Goal: Task Accomplishment & Management: Use online tool/utility

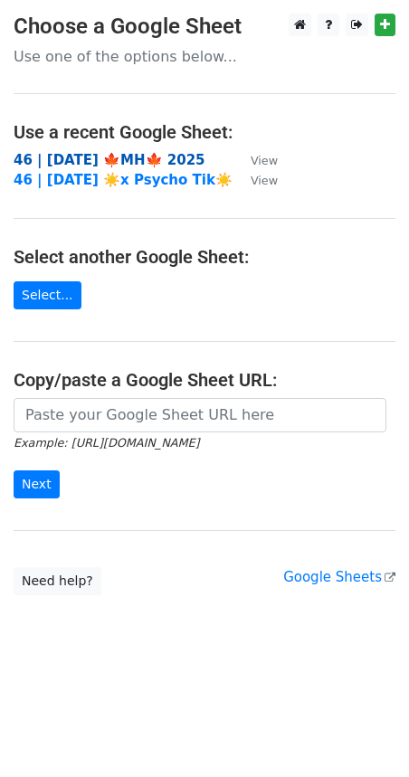
click at [95, 156] on strong "46 | [DATE] 🍁MH🍁 2025" at bounding box center [110, 160] width 192 height 16
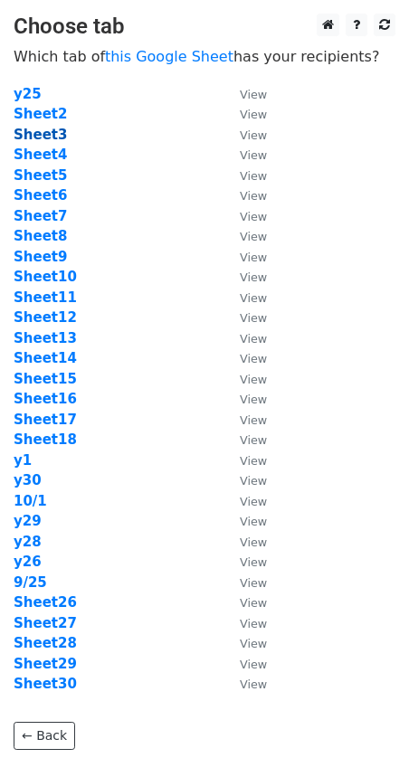
click at [45, 131] on strong "Sheet3" at bounding box center [40, 135] width 53 height 16
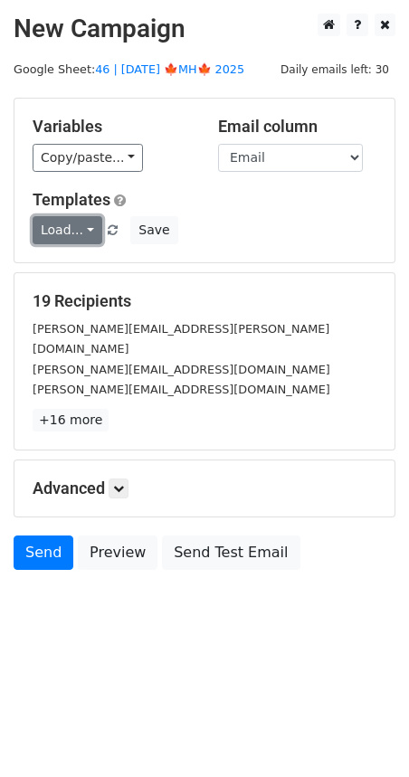
click at [68, 223] on link "Load..." at bounding box center [68, 230] width 70 height 28
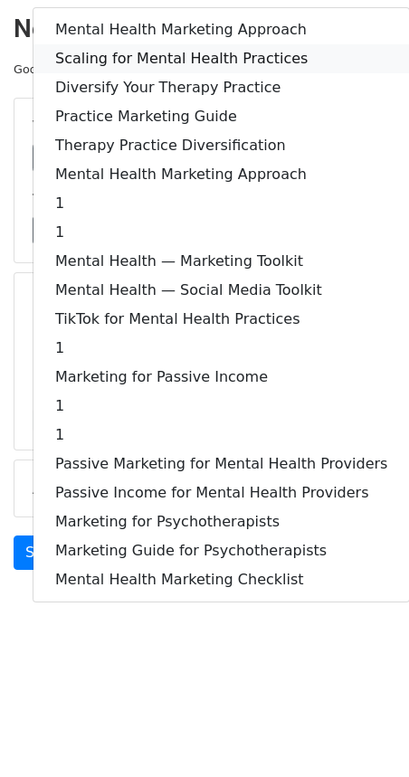
click at [137, 62] on link "Scaling for Mental Health Practices" at bounding box center [220, 58] width 375 height 29
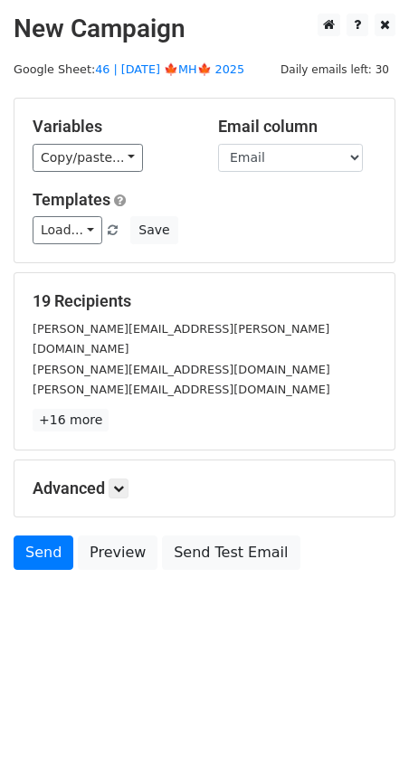
click at [122, 460] on div "Advanced Tracking Track Opens UTM Codes Track Clicks Filters Only include sprea…" at bounding box center [204, 488] width 380 height 56
click at [118, 483] on icon at bounding box center [118, 488] width 11 height 11
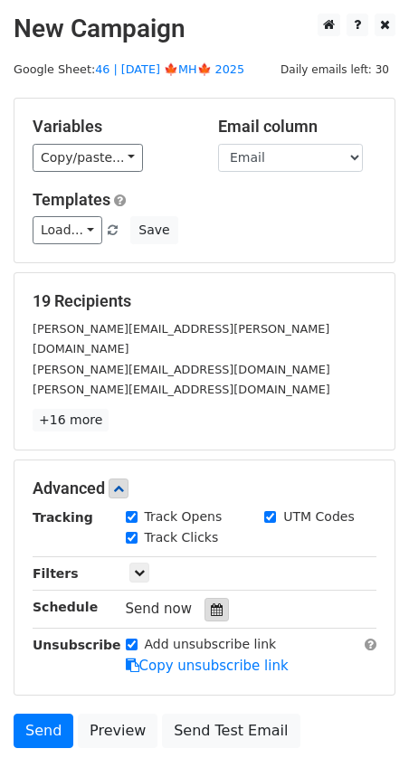
click at [213, 603] on icon at bounding box center [217, 609] width 12 height 13
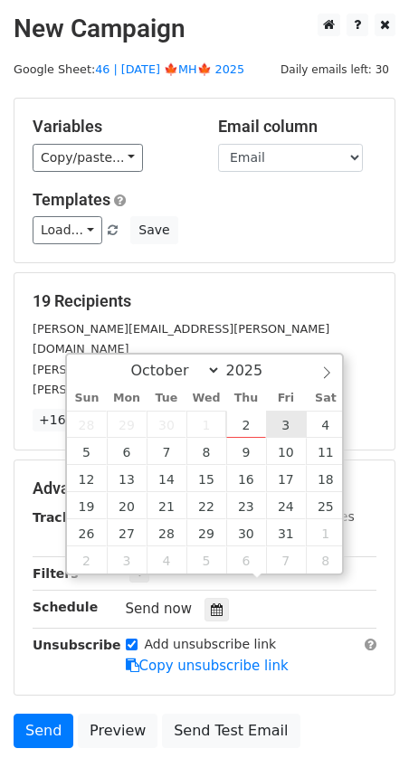
type input "2025-10-03 12:00"
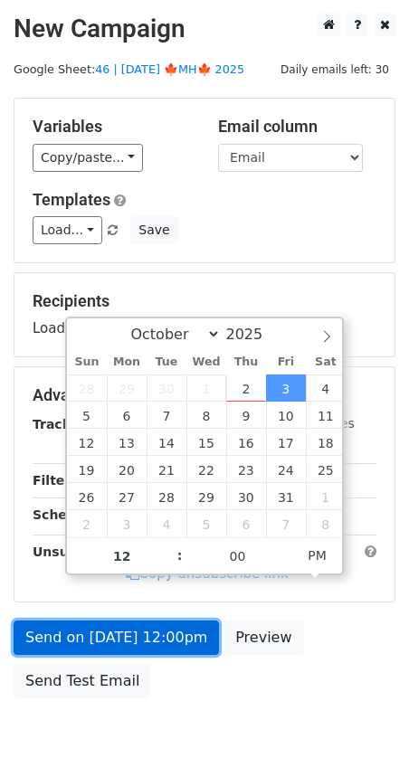
click at [170, 632] on link "Send on Oct 3 at 12:00pm" at bounding box center [116, 637] width 205 height 34
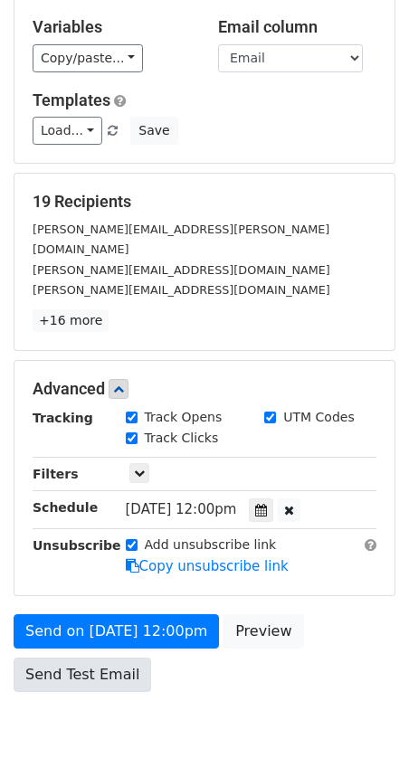
scroll to position [99, 0]
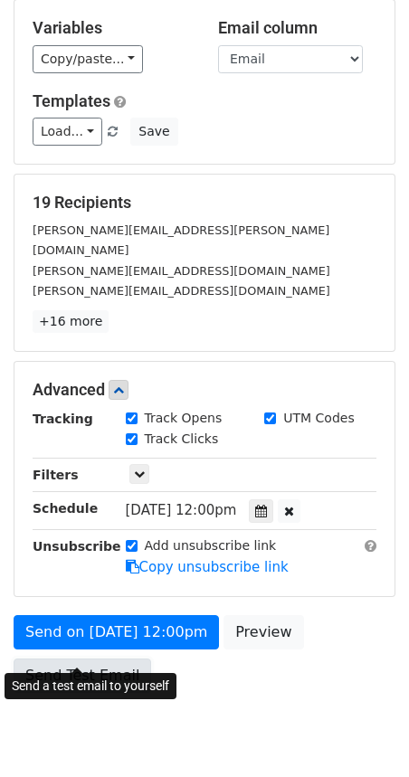
click at [88, 658] on link "Send Test Email" at bounding box center [82, 675] width 137 height 34
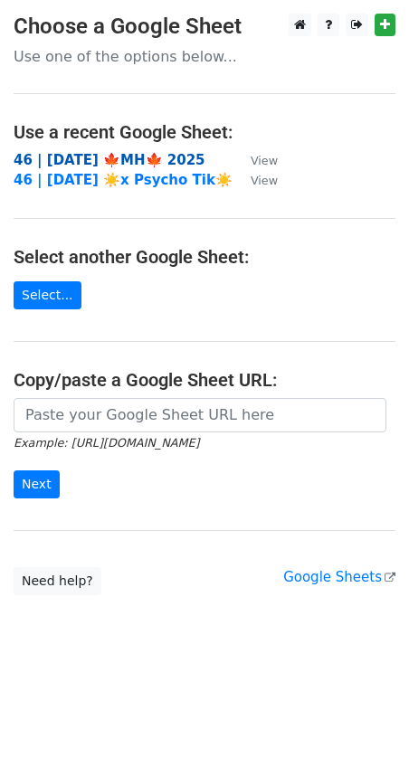
click at [92, 154] on strong "46 | [DATE] 🍁MH🍁 2025" at bounding box center [110, 160] width 192 height 16
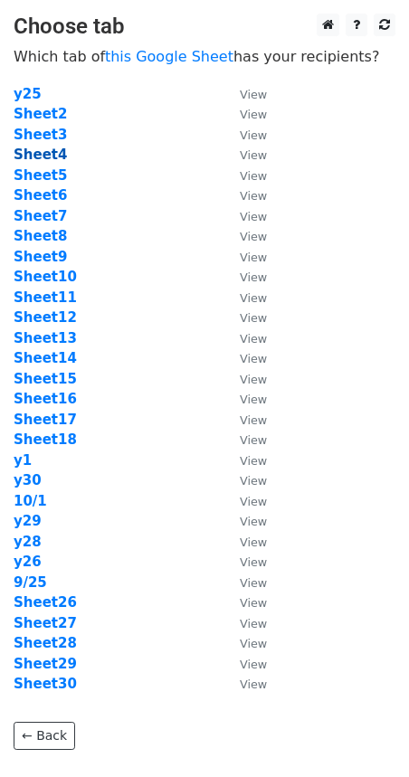
click at [44, 152] on strong "Sheet4" at bounding box center [40, 155] width 53 height 16
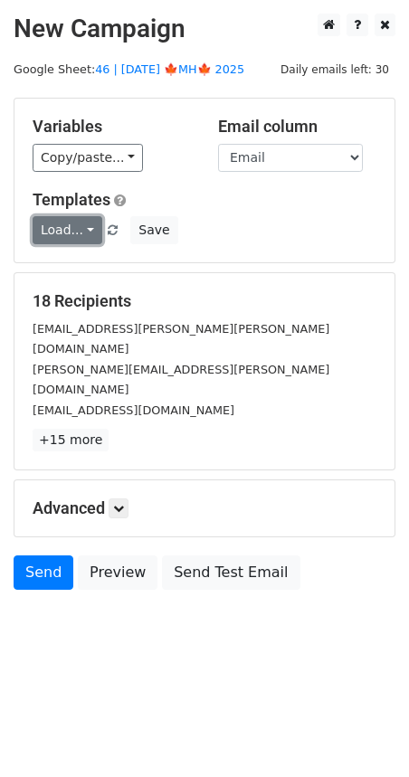
click at [69, 222] on link "Load..." at bounding box center [68, 230] width 70 height 28
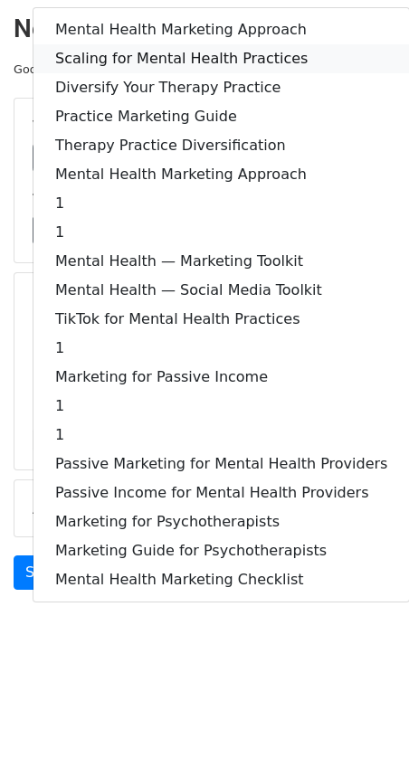
click at [162, 52] on link "Scaling for Mental Health Practices" at bounding box center [220, 58] width 375 height 29
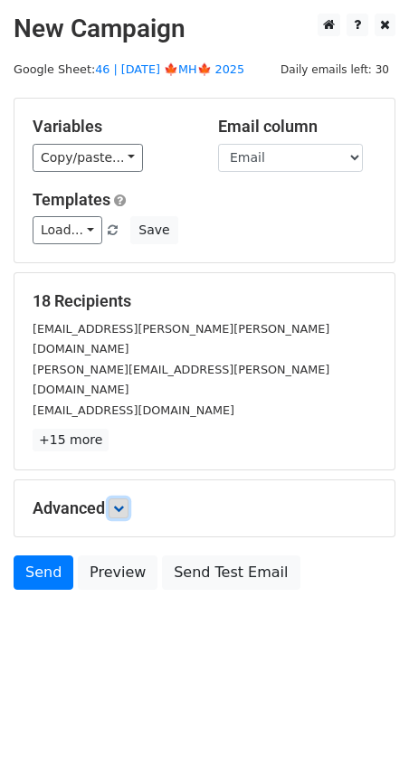
click at [128, 498] on link at bounding box center [119, 508] width 20 height 20
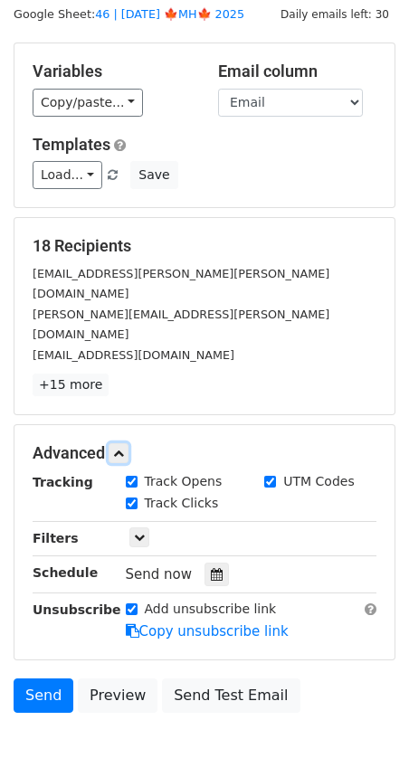
scroll to position [99, 0]
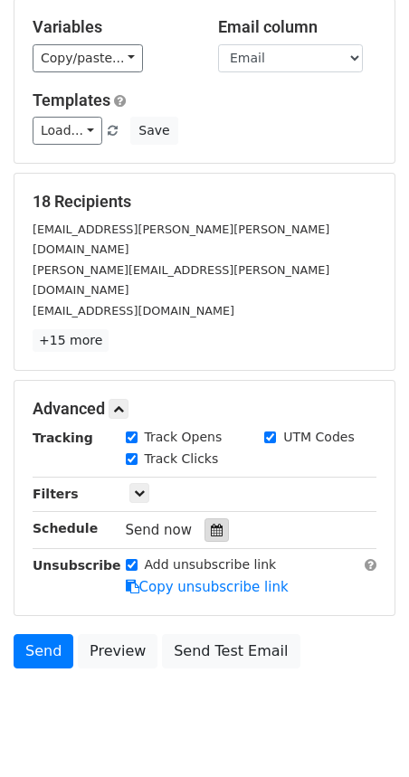
click at [204, 518] on div at bounding box center [216, 530] width 24 height 24
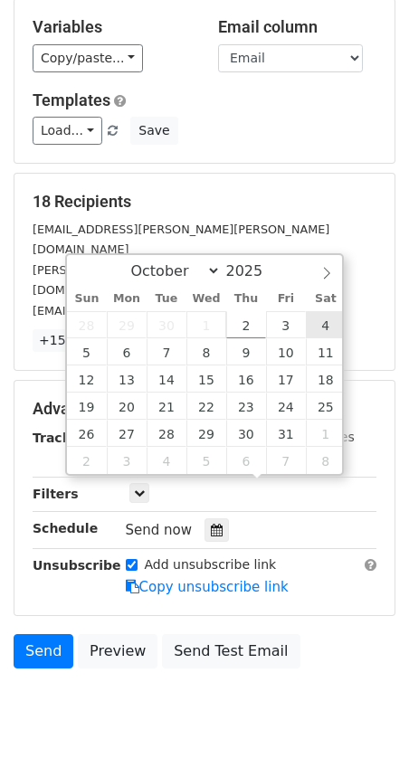
type input "[DATE] 12:00"
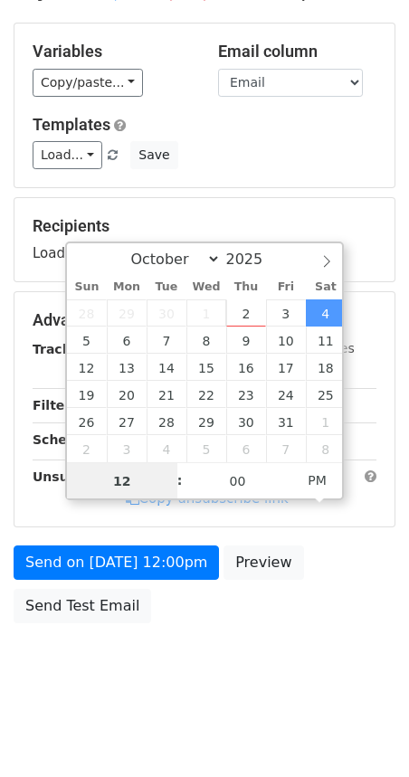
scroll to position [71, 0]
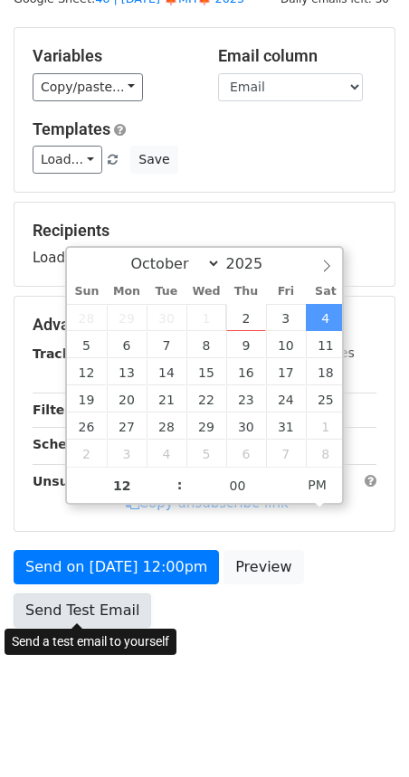
click at [112, 611] on link "Send Test Email" at bounding box center [82, 610] width 137 height 34
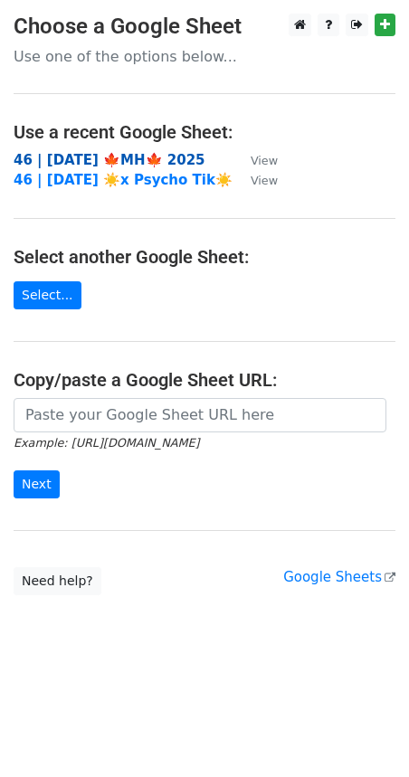
click at [142, 163] on strong "46 | [DATE] 🍁MH🍁 2025" at bounding box center [110, 160] width 192 height 16
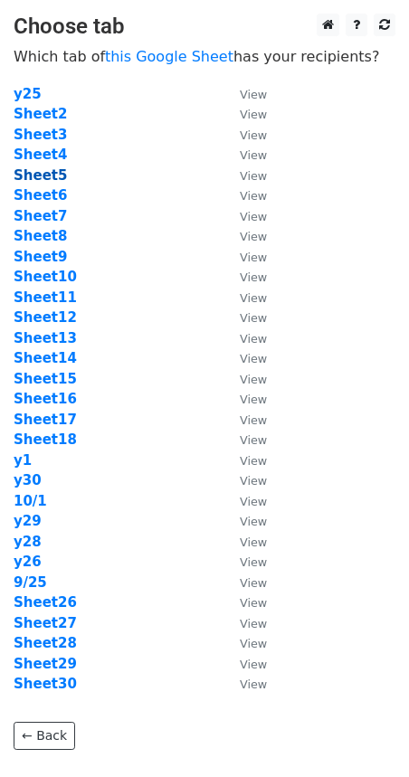
click at [54, 175] on strong "Sheet5" at bounding box center [40, 175] width 53 height 16
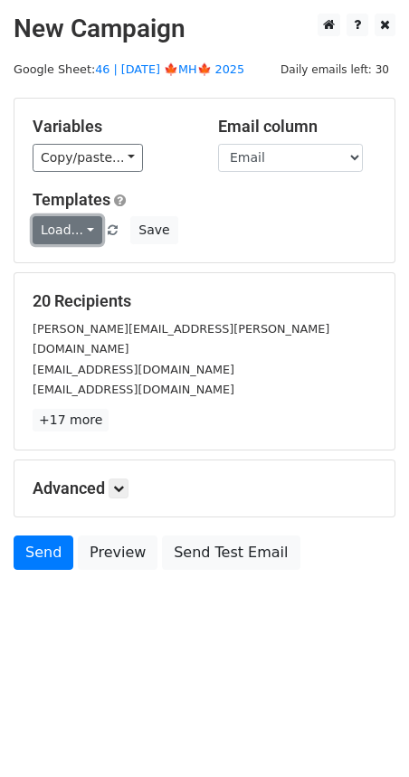
click at [56, 224] on link "Load..." at bounding box center [68, 230] width 70 height 28
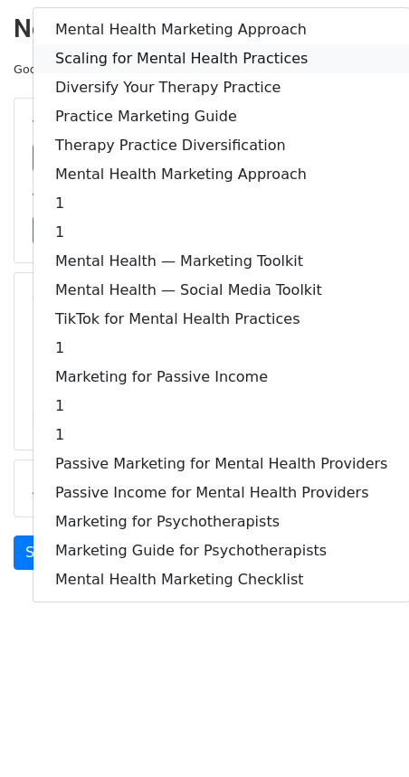
click at [154, 52] on link "Scaling for Mental Health Practices" at bounding box center [220, 58] width 375 height 29
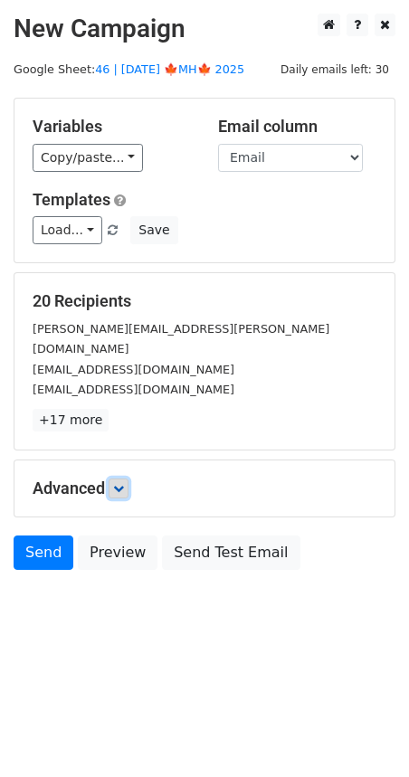
click at [121, 483] on icon at bounding box center [118, 488] width 11 height 11
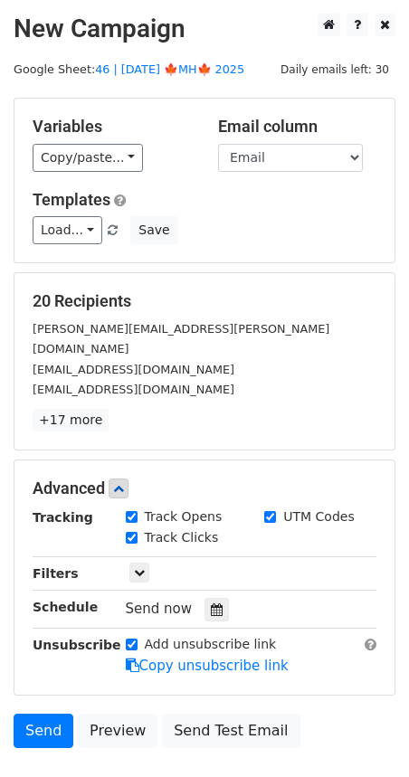
click at [217, 598] on div at bounding box center [216, 610] width 24 height 24
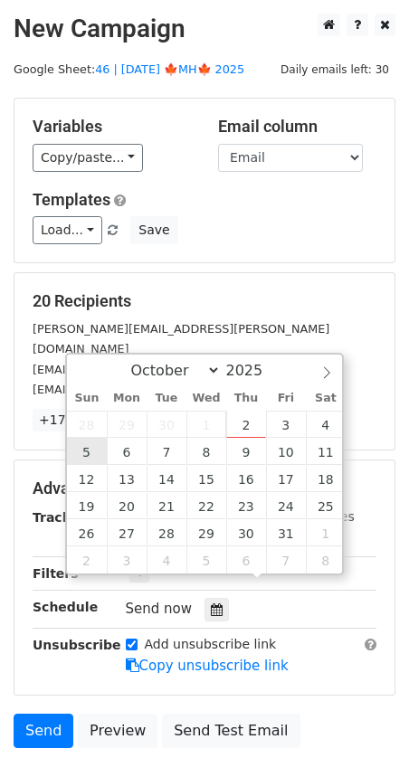
type input "2025-10-05 12:00"
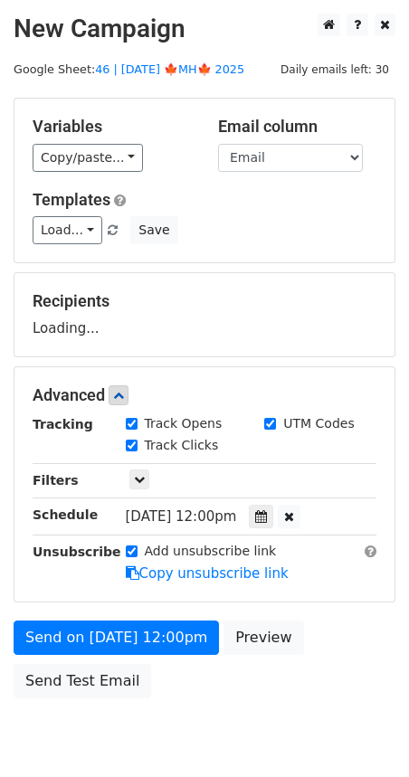
click at [97, 655] on div "Send on Oct 5 at 12:00pm Preview Send Test Email" at bounding box center [204, 663] width 409 height 87
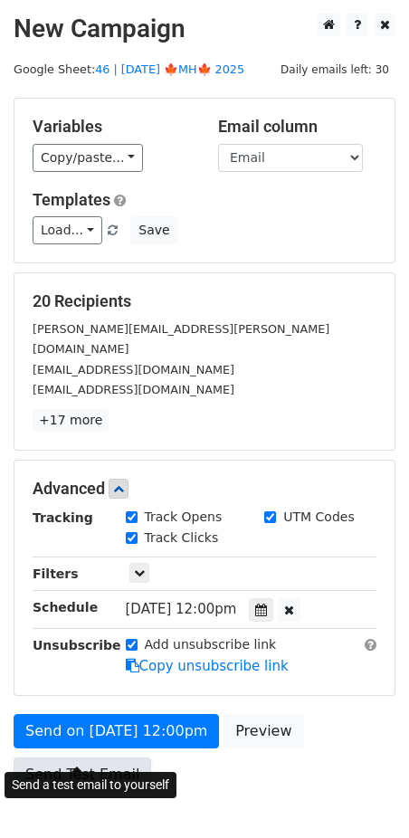
click at [121, 757] on link "Send Test Email" at bounding box center [82, 774] width 137 height 34
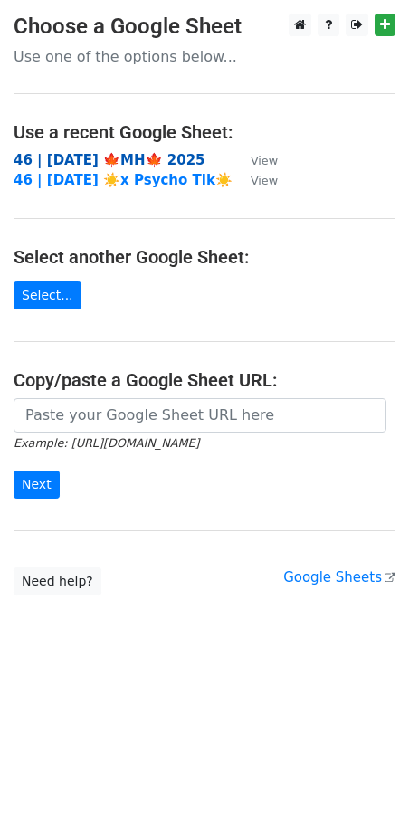
click at [106, 159] on strong "46 | [DATE] 🍁MH🍁 2025" at bounding box center [110, 160] width 192 height 16
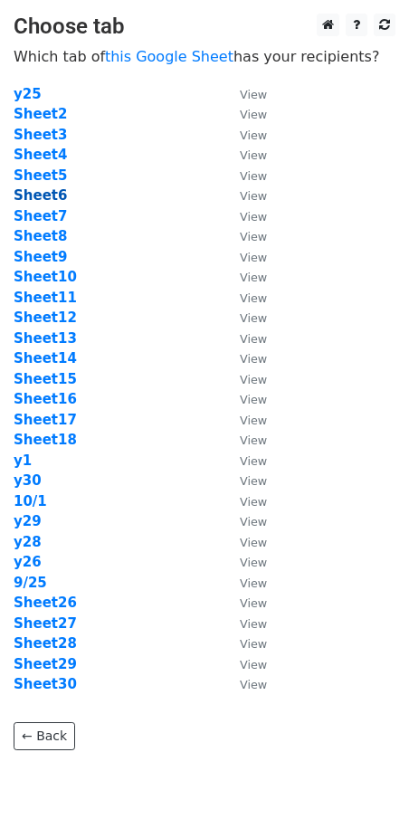
click at [44, 199] on strong "Sheet6" at bounding box center [40, 195] width 53 height 16
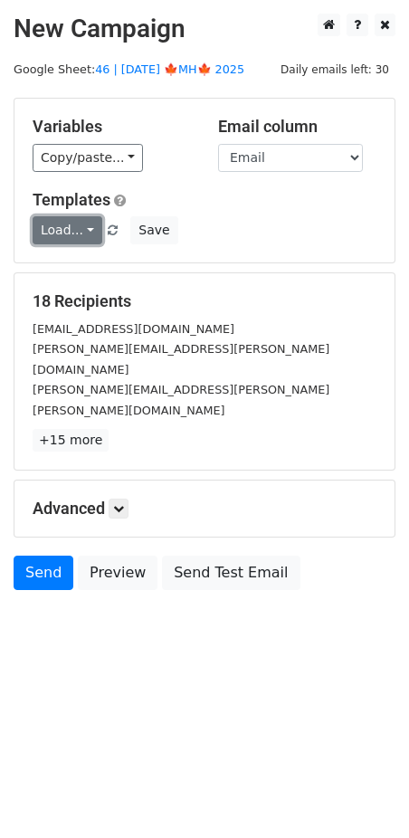
click at [55, 220] on link "Load..." at bounding box center [68, 230] width 70 height 28
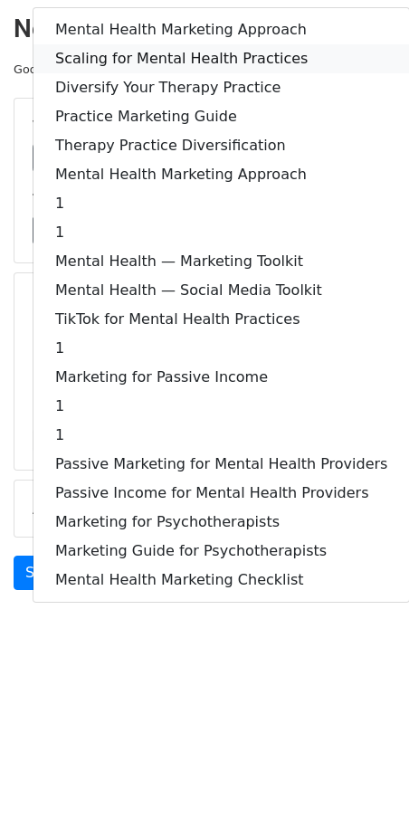
click at [136, 61] on link "Scaling for Mental Health Practices" at bounding box center [220, 58] width 375 height 29
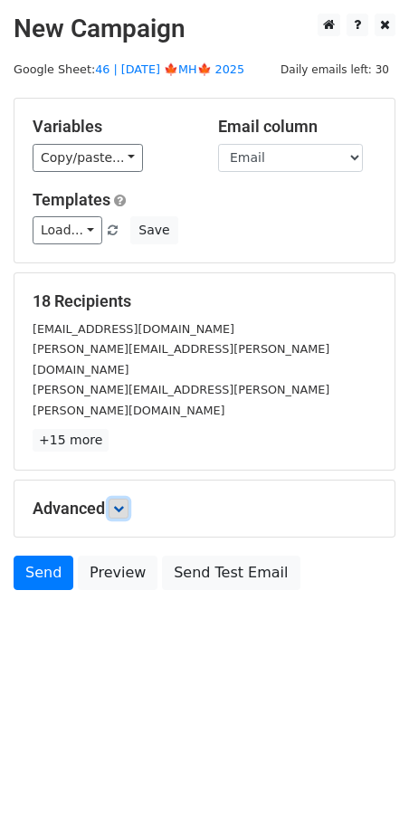
click at [120, 498] on link at bounding box center [119, 508] width 20 height 20
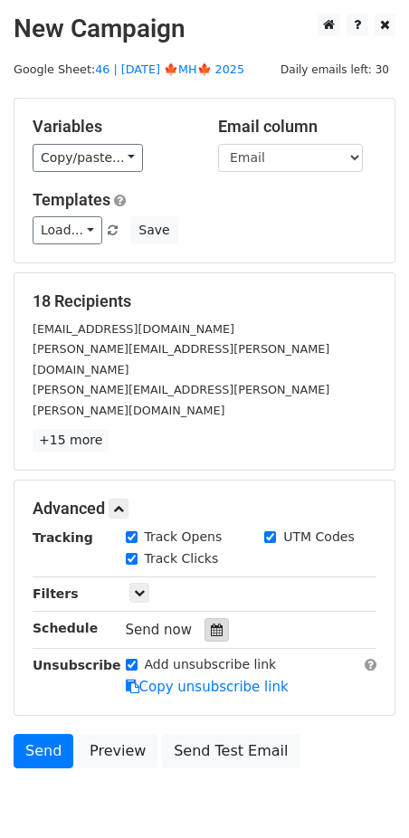
click at [211, 623] on icon at bounding box center [217, 629] width 12 height 13
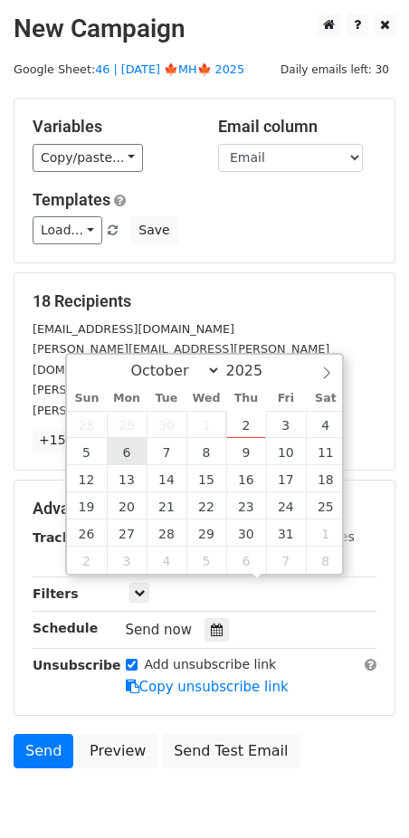
type input "2025-10-06 12:00"
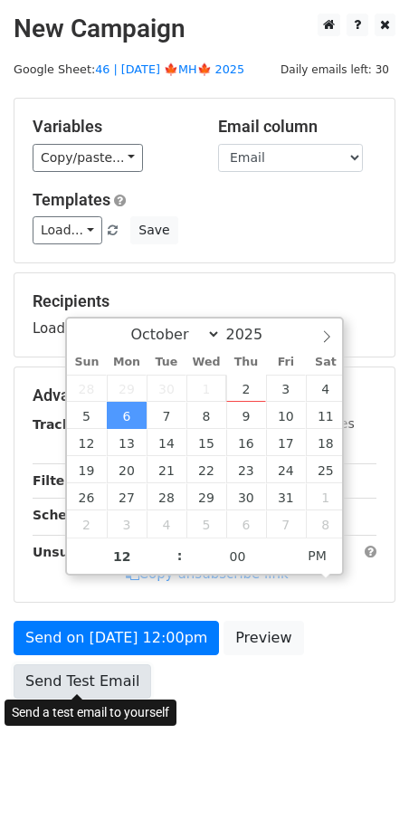
click at [98, 667] on link "Send Test Email" at bounding box center [82, 681] width 137 height 34
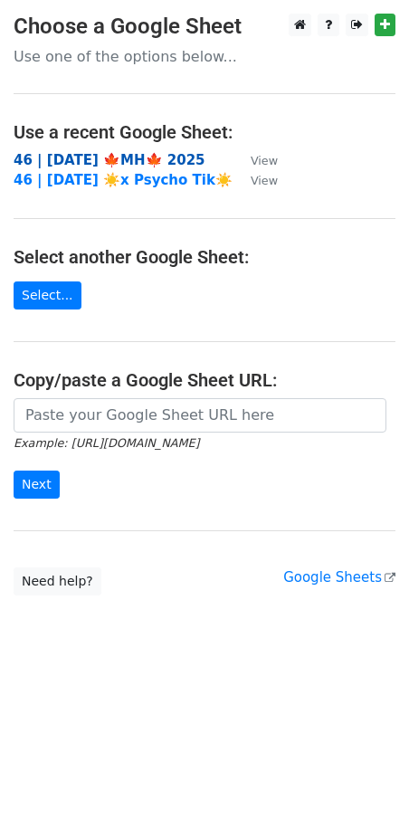
click at [131, 160] on strong "46 | [DATE] 🍁MH🍁 2025" at bounding box center [110, 160] width 192 height 16
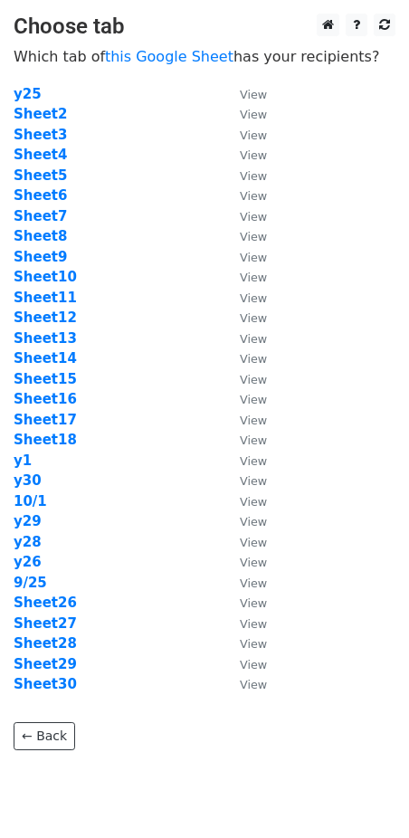
click at [49, 206] on td "Sheet7" at bounding box center [118, 216] width 208 height 21
click at [49, 212] on strong "Sheet7" at bounding box center [40, 216] width 53 height 16
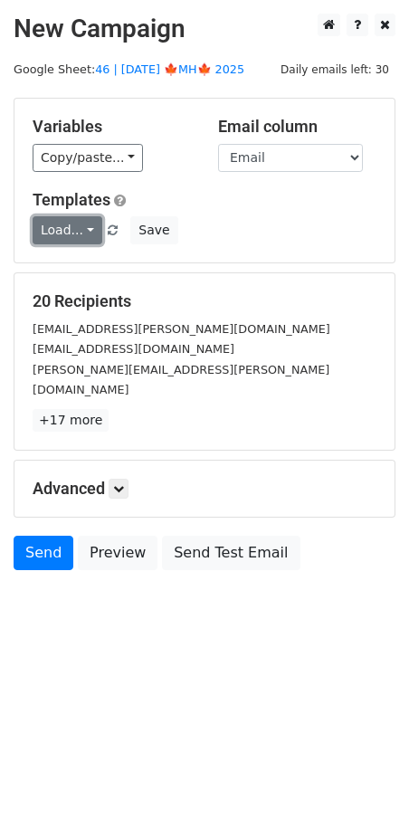
click at [78, 224] on link "Load..." at bounding box center [68, 230] width 70 height 28
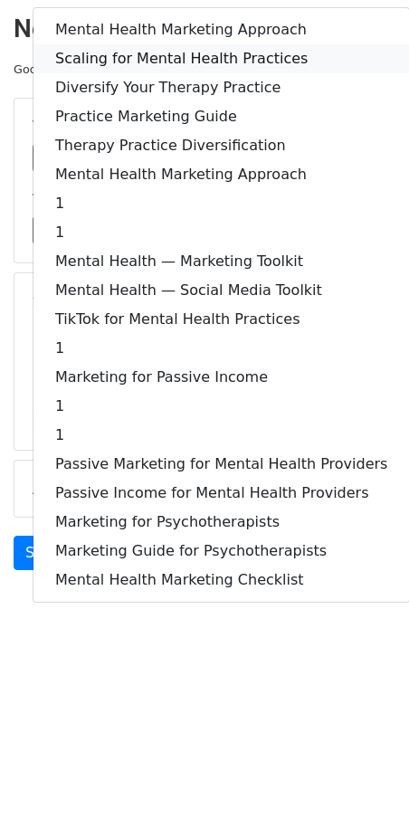
click at [169, 52] on link "Scaling for Mental Health Practices" at bounding box center [220, 58] width 375 height 29
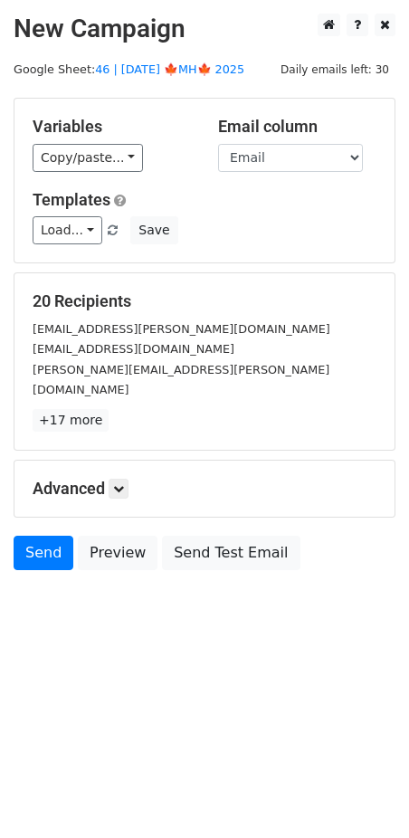
click at [123, 460] on div "Advanced Tracking Track Opens UTM Codes Track Clicks Filters Only include sprea…" at bounding box center [204, 488] width 380 height 56
click at [128, 478] on link at bounding box center [119, 488] width 20 height 20
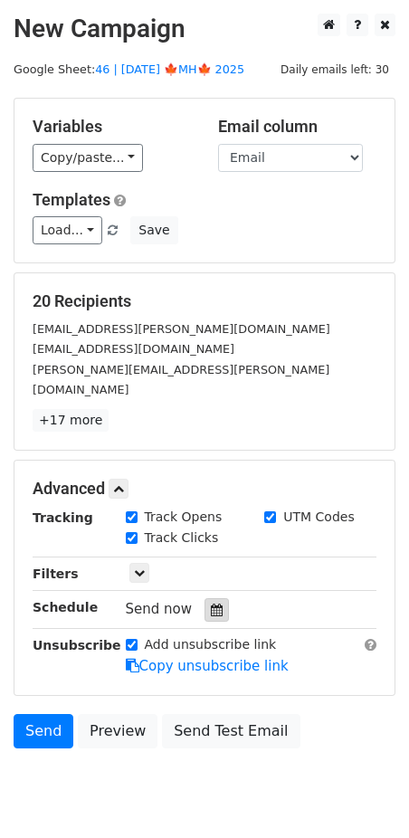
click at [209, 598] on div at bounding box center [216, 610] width 24 height 24
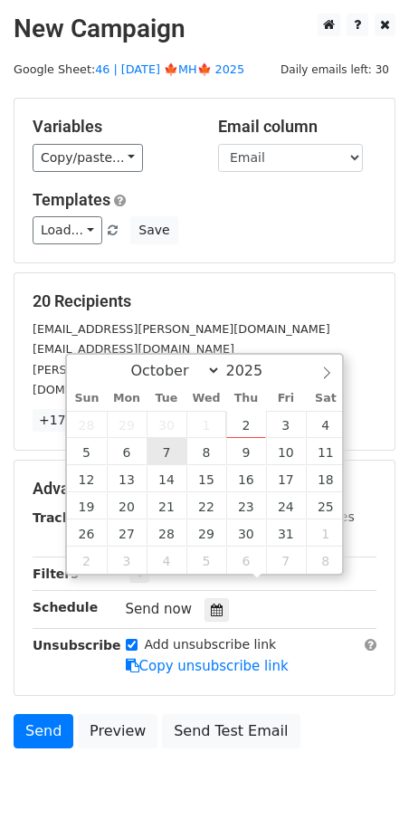
type input "2025-10-07 12:00"
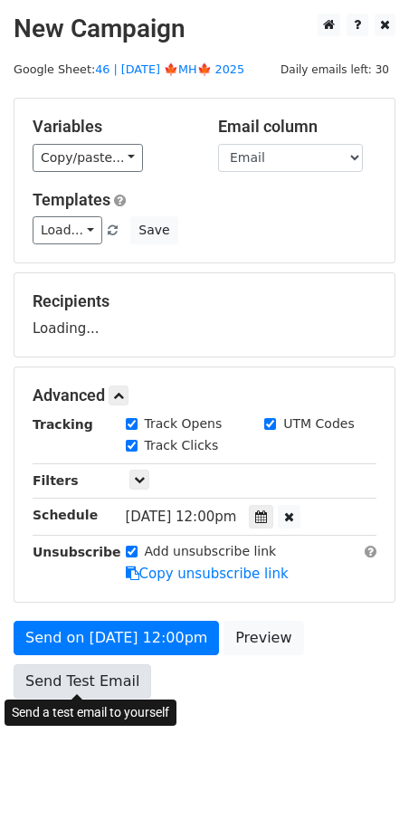
click at [106, 678] on link "Send Test Email" at bounding box center [82, 681] width 137 height 34
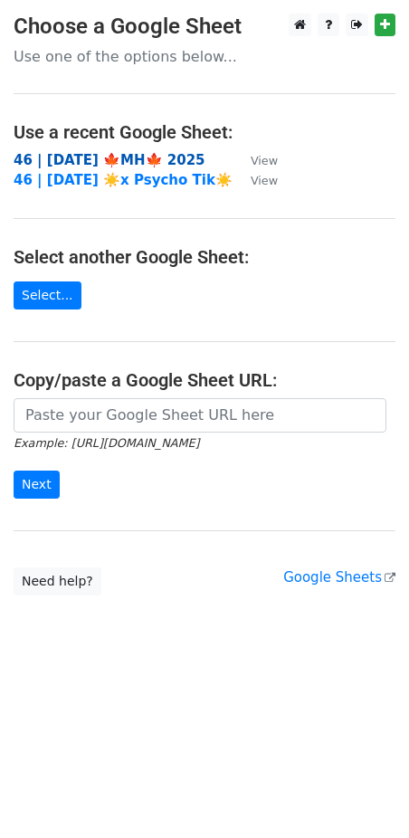
click at [119, 161] on strong "46 | [DATE] 🍁MH🍁 2025" at bounding box center [110, 160] width 192 height 16
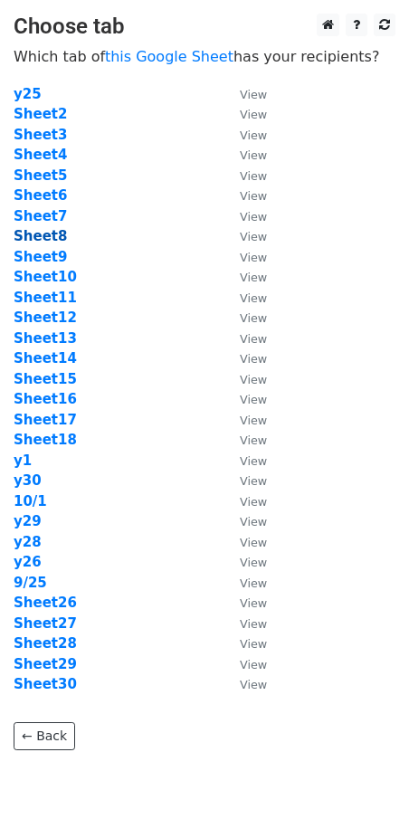
click at [53, 237] on strong "Sheet8" at bounding box center [40, 236] width 53 height 16
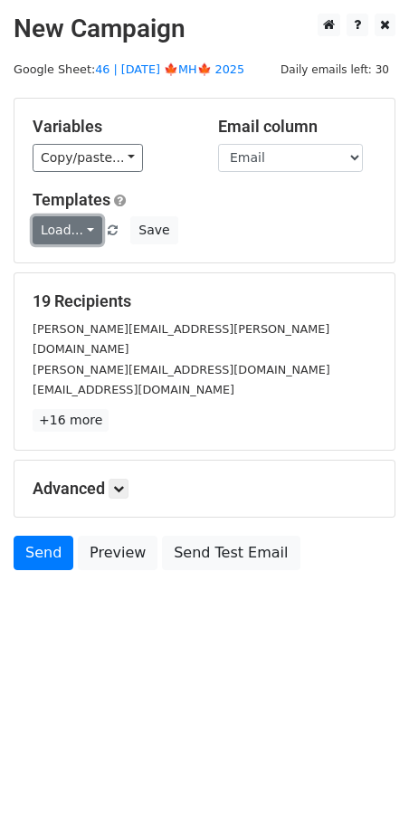
click at [69, 229] on link "Load..." at bounding box center [68, 230] width 70 height 28
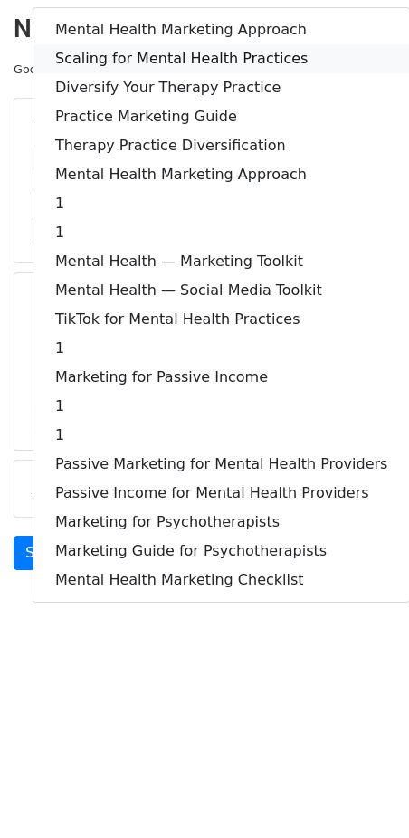
click at [161, 57] on link "Scaling for Mental Health Practices" at bounding box center [220, 58] width 375 height 29
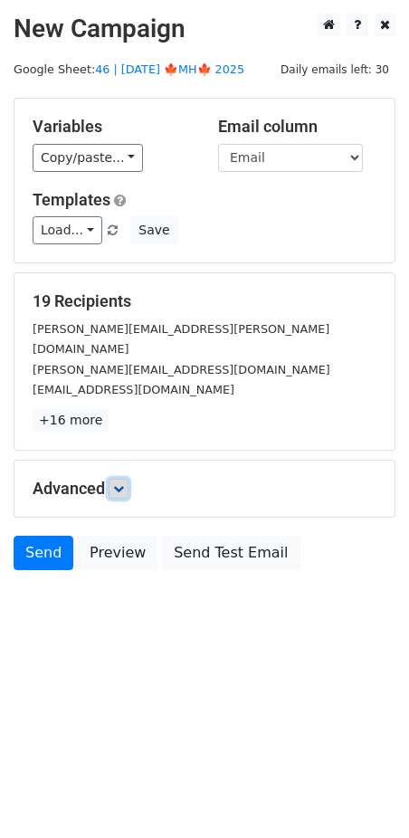
click at [124, 483] on icon at bounding box center [118, 488] width 11 height 11
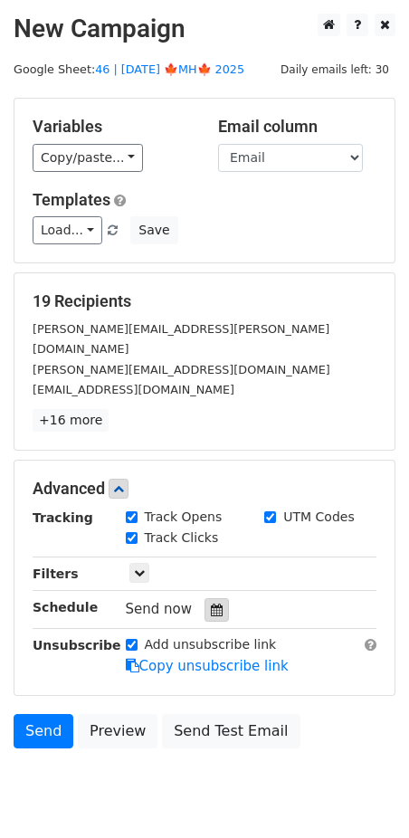
click at [211, 603] on icon at bounding box center [217, 609] width 12 height 13
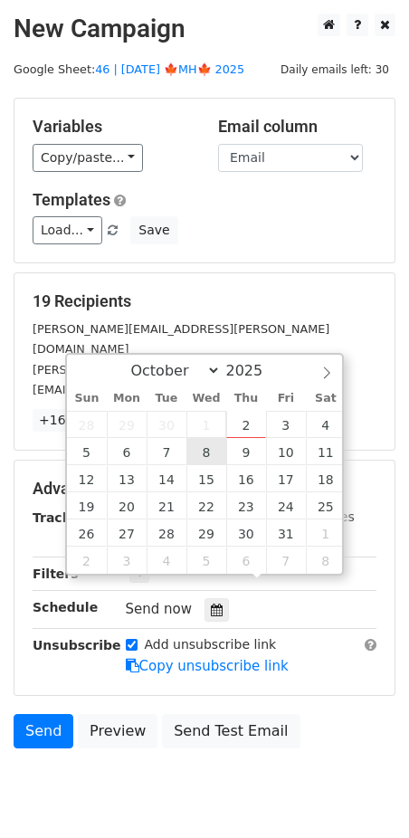
type input "2025-10-08 12:00"
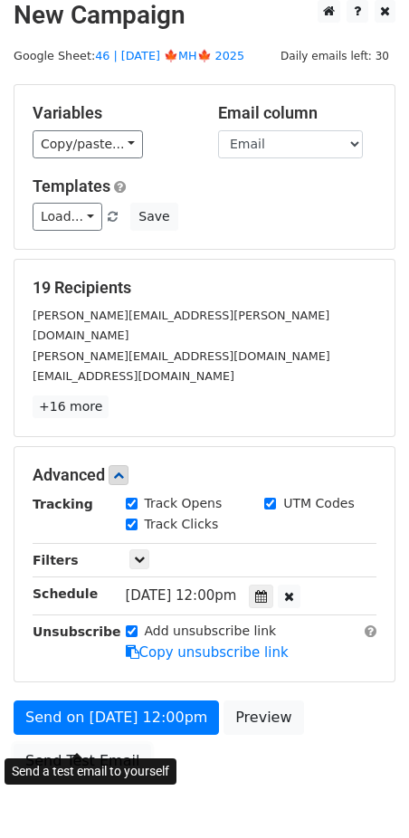
scroll to position [27, 0]
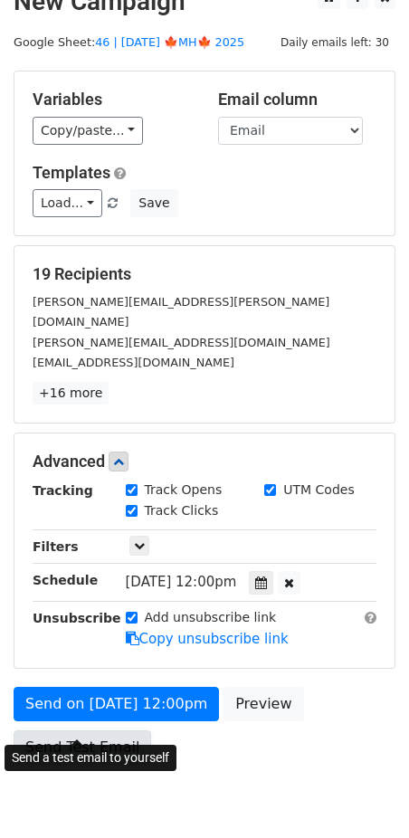
click at [99, 730] on link "Send Test Email" at bounding box center [82, 747] width 137 height 34
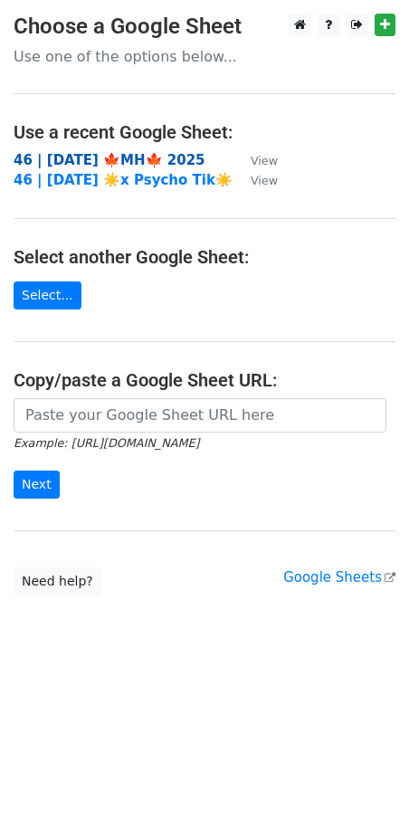
click at [130, 155] on strong "46 | [DATE] 🍁MH🍁 2025" at bounding box center [110, 160] width 192 height 16
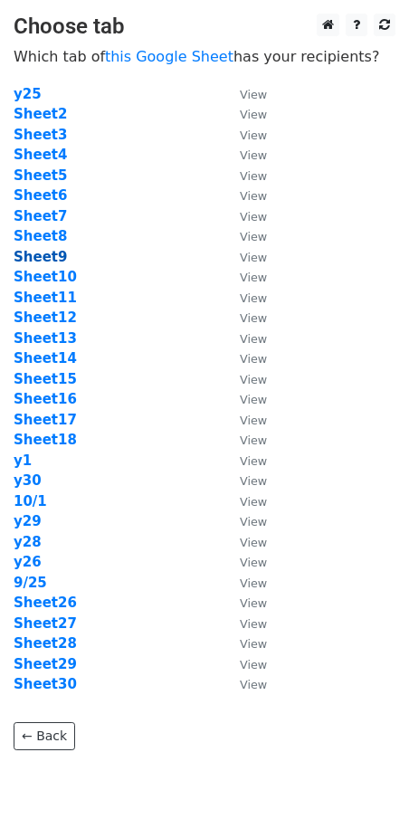
click at [58, 256] on strong "Sheet9" at bounding box center [40, 257] width 53 height 16
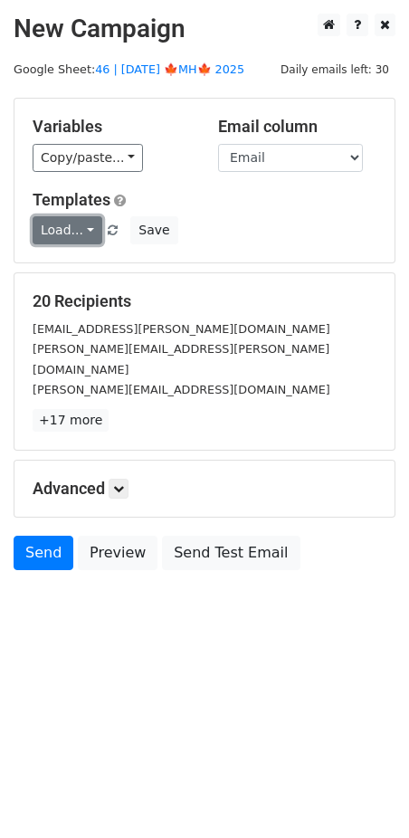
click at [71, 231] on link "Load..." at bounding box center [68, 230] width 70 height 28
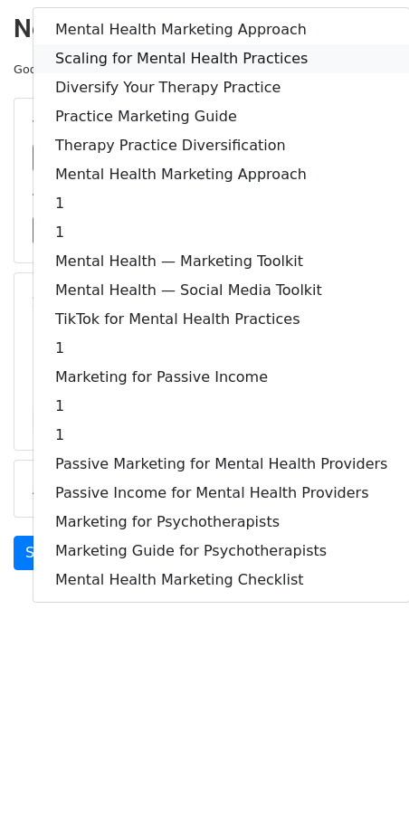
click at [96, 52] on link "Scaling for Mental Health Practices" at bounding box center [220, 58] width 375 height 29
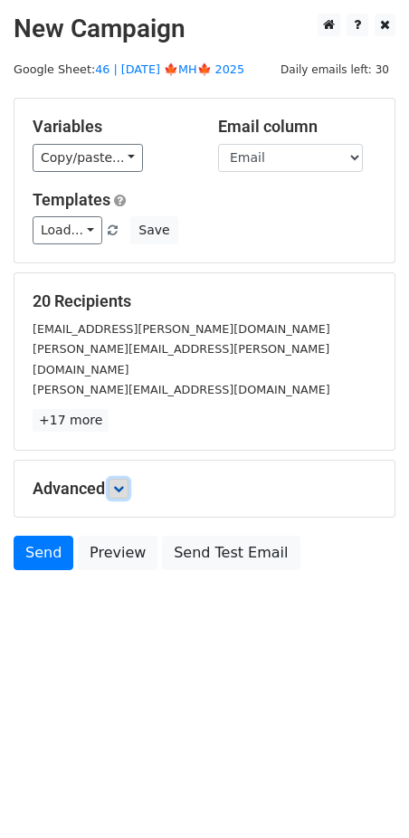
click at [124, 483] on icon at bounding box center [118, 488] width 11 height 11
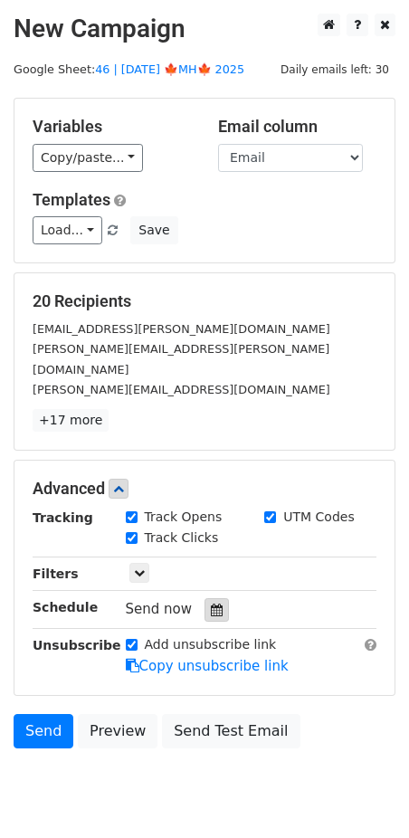
click at [211, 603] on icon at bounding box center [217, 609] width 12 height 13
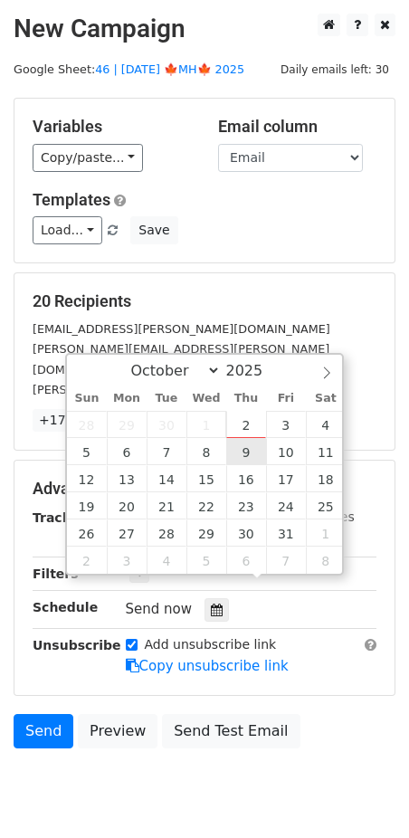
type input "[DATE] 12:00"
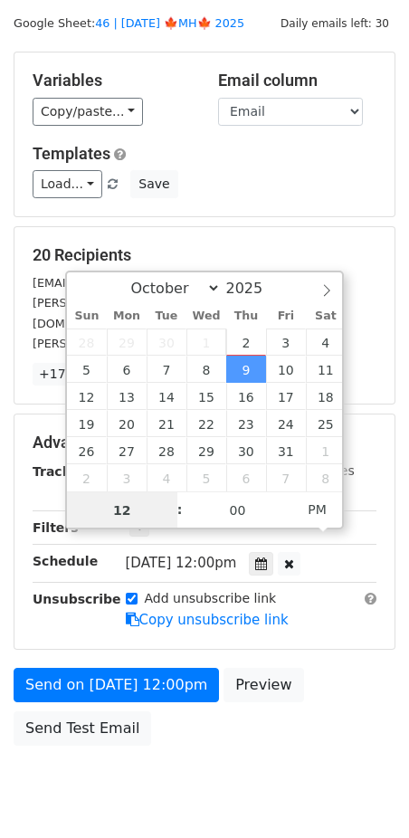
scroll to position [44, 0]
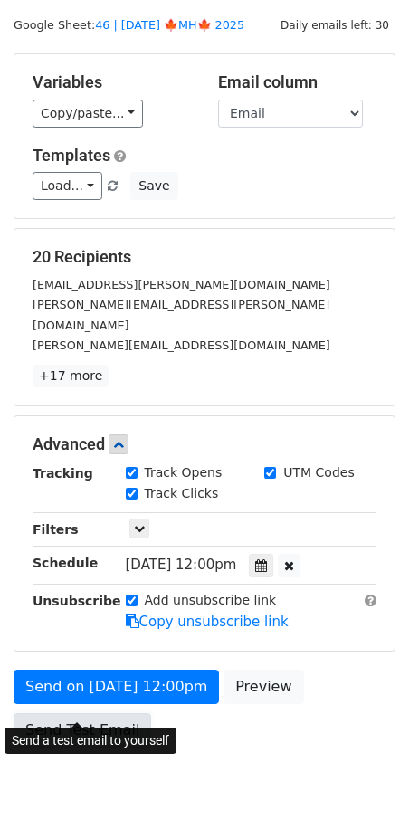
click at [108, 713] on link "Send Test Email" at bounding box center [82, 730] width 137 height 34
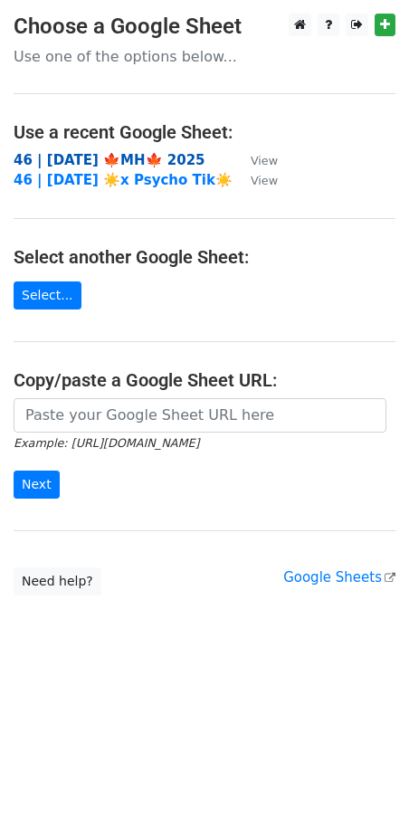
click at [107, 156] on strong "46 | SEP 25 🍁MH🍁 2025" at bounding box center [110, 160] width 192 height 16
